Goal: Navigation & Orientation: Find specific page/section

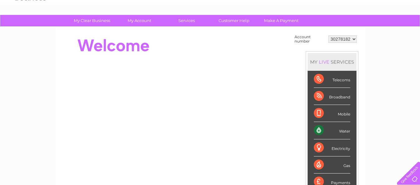
click at [328, 35] on select "30278182 30282123" at bounding box center [342, 38] width 28 height 7
select select "30282123"
click option "30282123" at bounding box center [0, 0] width 0 height 0
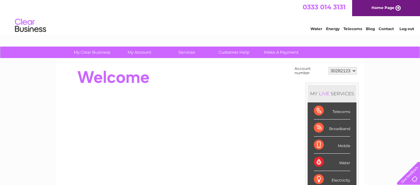
click at [328, 67] on select "30278182 30282123" at bounding box center [342, 70] width 28 height 7
click option "30282123" at bounding box center [0, 0] width 0 height 0
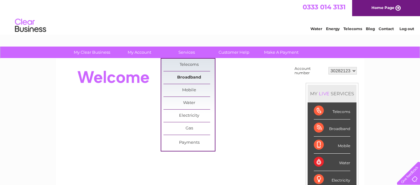
click at [191, 74] on link "Broadband" at bounding box center [188, 78] width 51 height 12
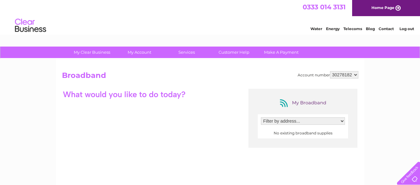
click at [261, 118] on select "Filter by address..." at bounding box center [303, 121] width 84 height 7
click at [341, 121] on select "Filter by address..." at bounding box center [303, 121] width 84 height 7
click at [233, 50] on link "Customer Help" at bounding box center [233, 53] width 51 height 12
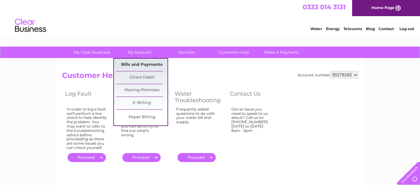
click at [139, 67] on link "Bills and Payments" at bounding box center [141, 65] width 51 height 12
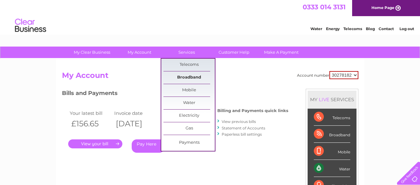
click at [186, 77] on link "Broadband" at bounding box center [188, 78] width 51 height 12
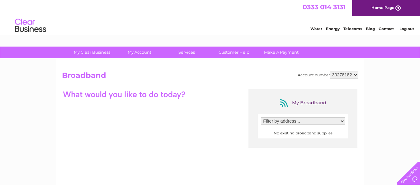
click at [261, 118] on select "Filter by address..." at bounding box center [303, 121] width 84 height 7
click at [341, 121] on select "Filter by address..." at bounding box center [303, 121] width 84 height 7
click at [261, 118] on select "Filter by address..." at bounding box center [303, 121] width 84 height 7
click at [340, 120] on select "Filter by address..." at bounding box center [303, 121] width 84 height 7
